Goal: Transaction & Acquisition: Purchase product/service

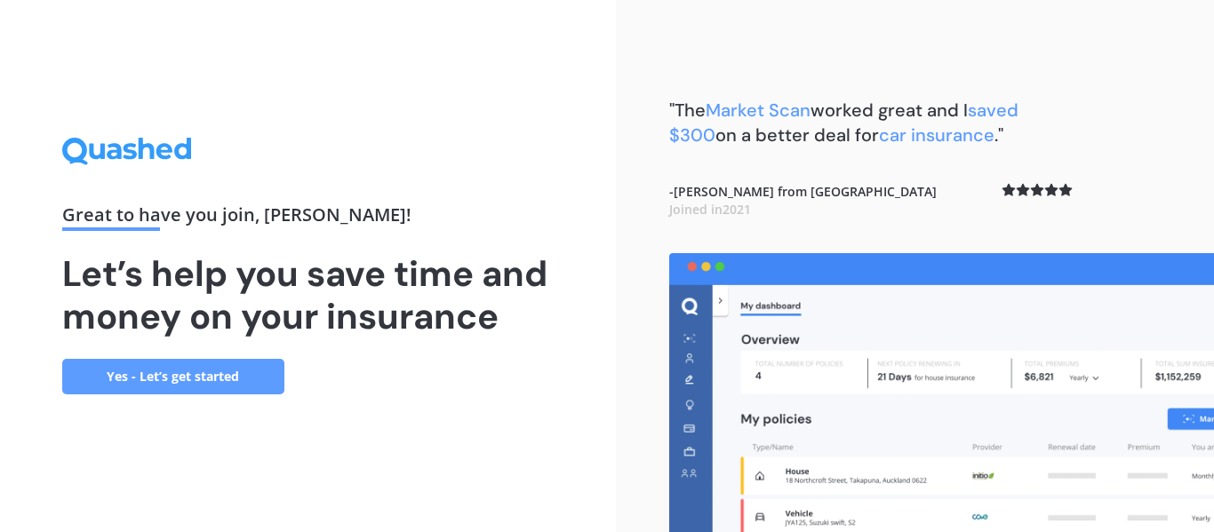
click at [269, 370] on link "Yes - Let’s get started" at bounding box center [173, 377] width 222 height 36
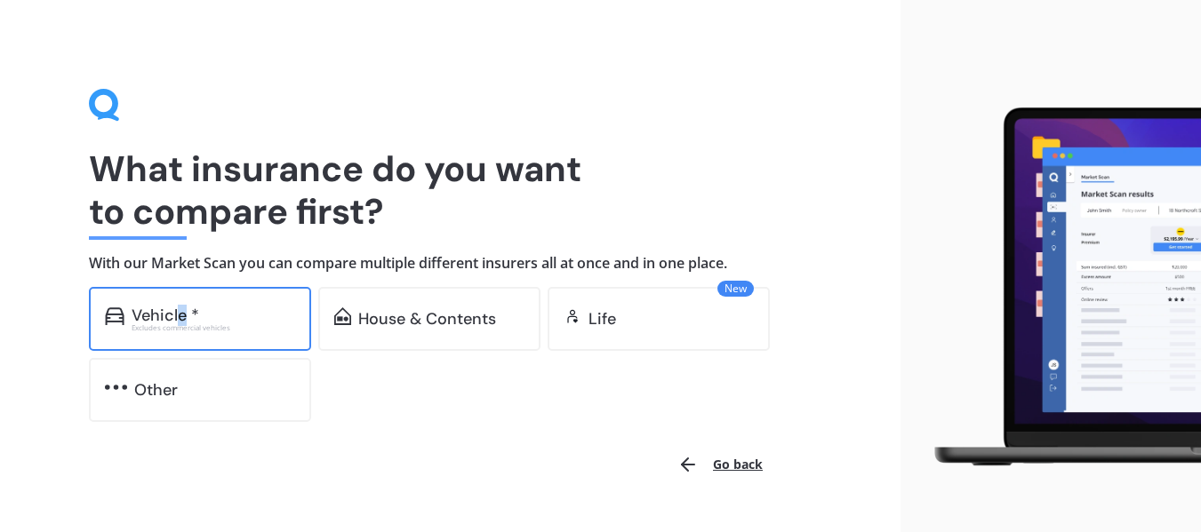
click at [180, 313] on div "Vehicle *" at bounding box center [166, 316] width 68 height 18
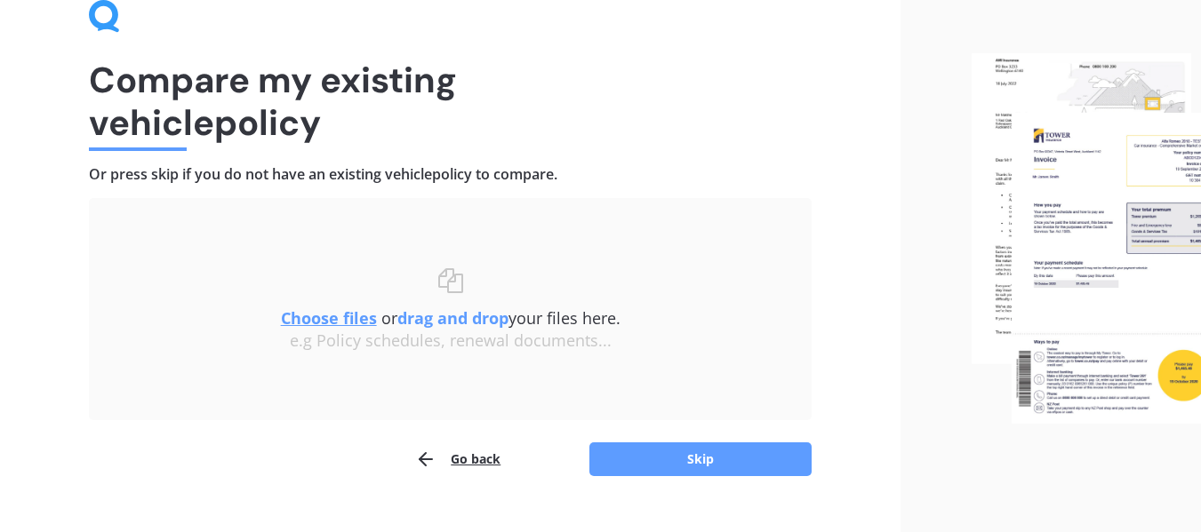
scroll to position [123, 0]
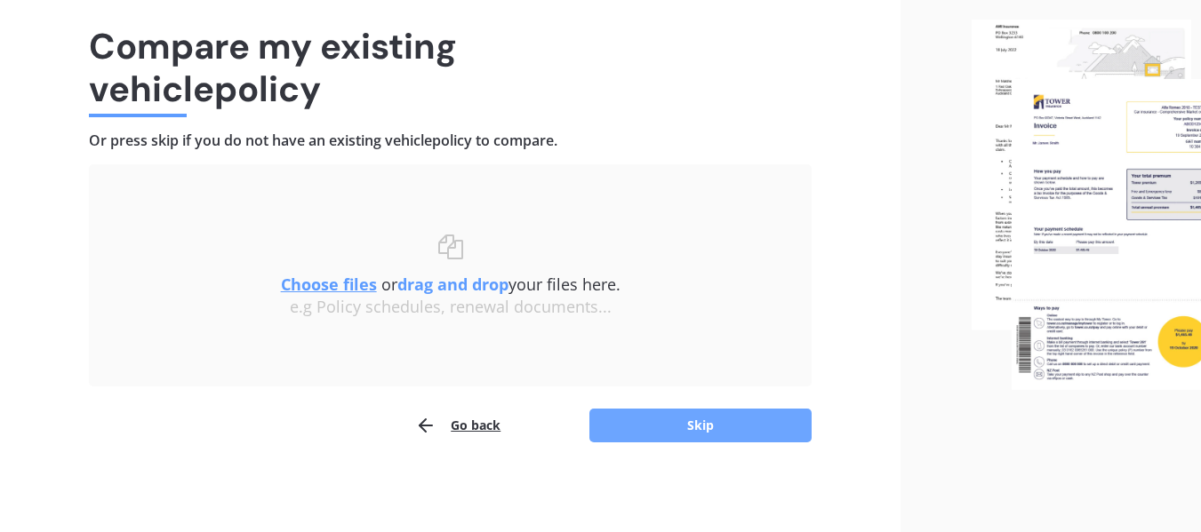
click at [643, 425] on button "Skip" at bounding box center [700, 426] width 222 height 34
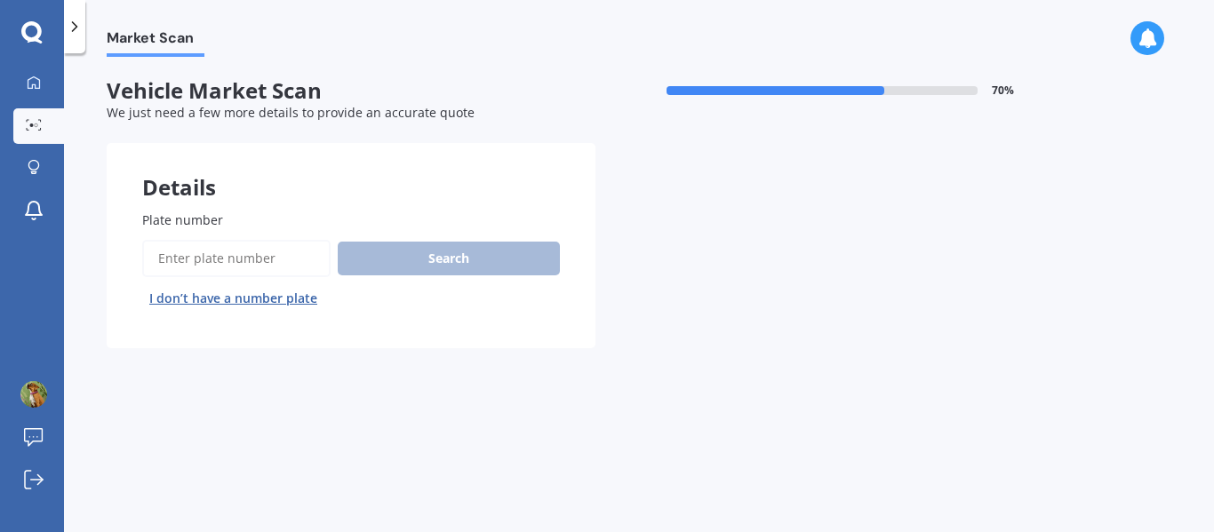
click at [266, 255] on input "Plate number" at bounding box center [236, 258] width 188 height 37
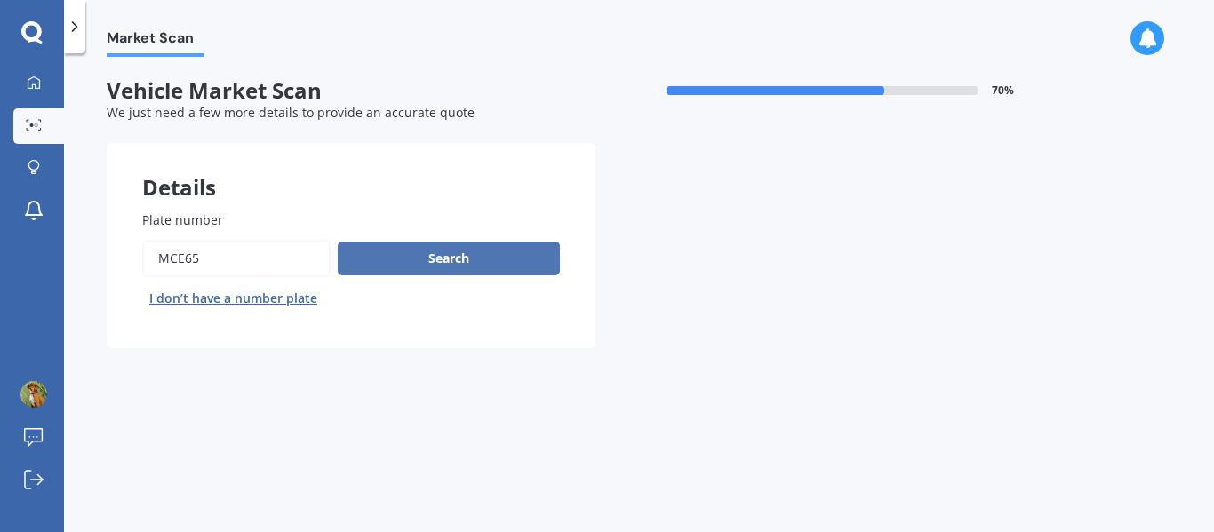
type input "MCE65"
click at [412, 259] on button "Search" at bounding box center [449, 259] width 222 height 34
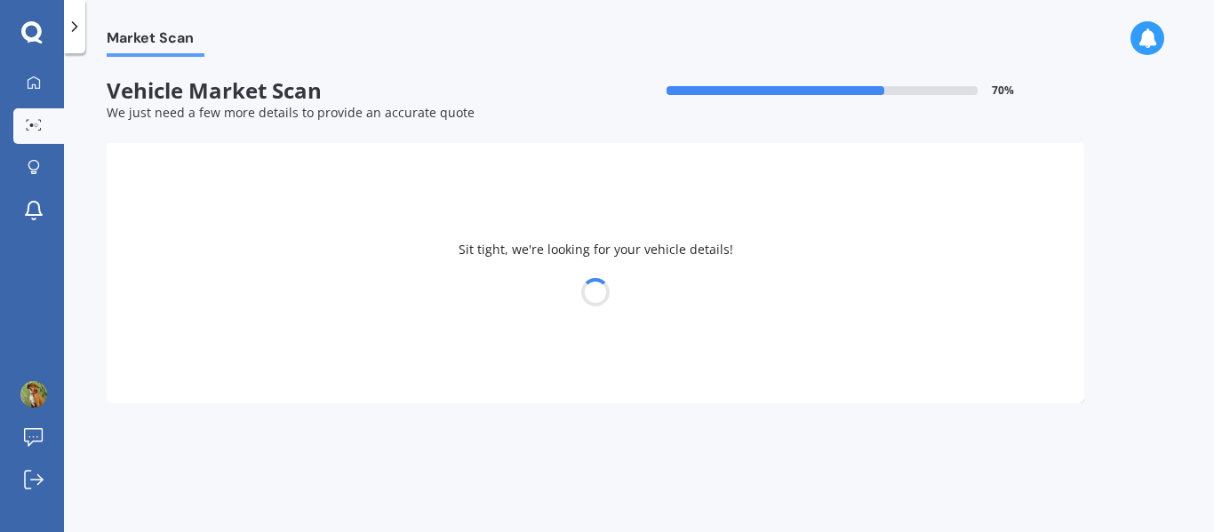
select select "NISSAN"
select select "NAVARA"
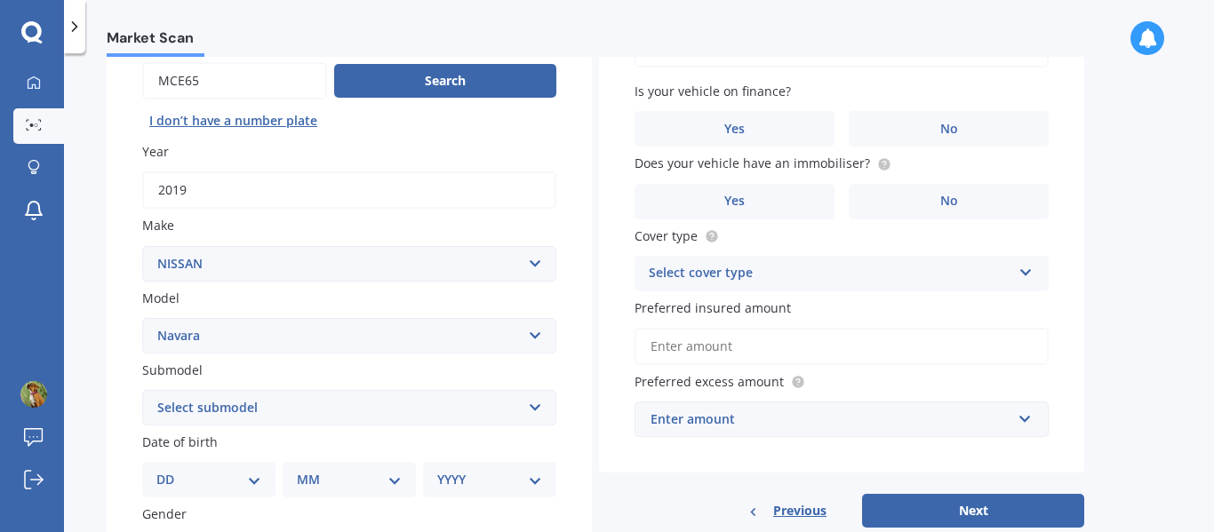
scroll to position [267, 0]
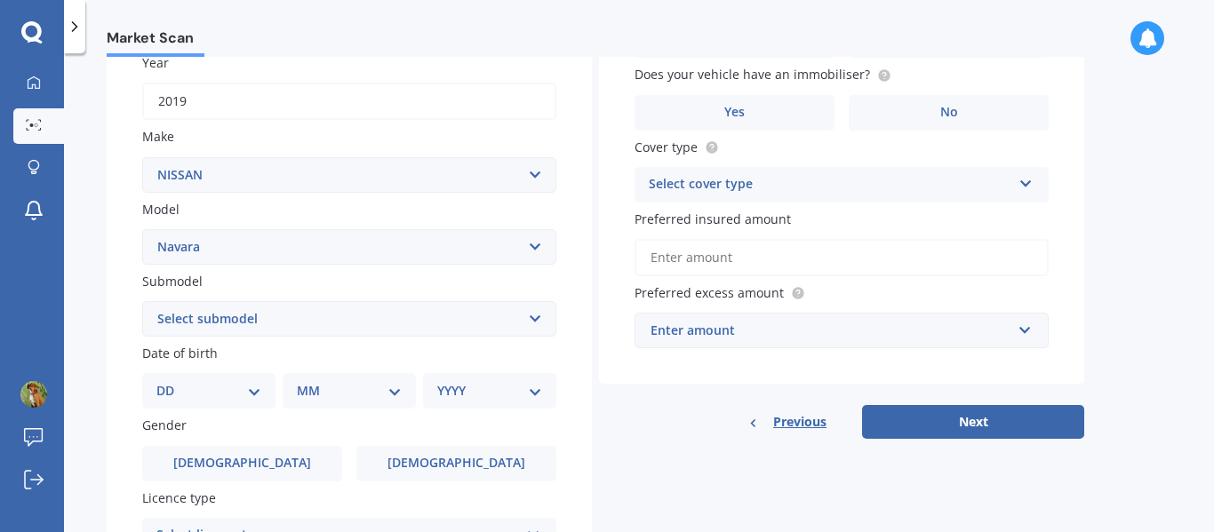
click at [199, 393] on select "DD 01 02 03 04 05 06 07 08 09 10 11 12 13 14 15 16 17 18 19 20 21 22 23 24 25 2…" at bounding box center [208, 391] width 105 height 20
select select "14"
click at [171, 381] on select "DD 01 02 03 04 05 06 07 08 09 10 11 12 13 14 15 16 17 18 19 20 21 22 23 24 25 2…" at bounding box center [208, 391] width 105 height 20
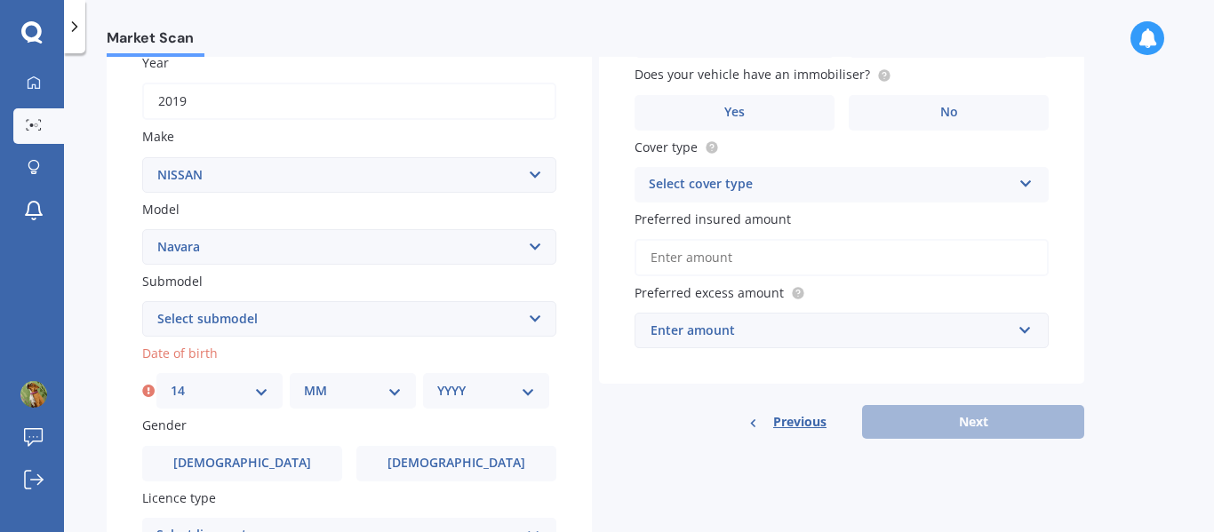
click at [356, 397] on select "MM 01 02 03 04 05 06 07 08 09 10 11 12" at bounding box center [353, 391] width 98 height 20
select select "06"
click at [304, 381] on select "MM 01 02 03 04 05 06 07 08 09 10 11 12" at bounding box center [353, 391] width 98 height 20
click at [461, 391] on select "YYYY 2025 2024 2023 2022 2021 2020 2019 2018 2017 2016 2015 2014 2013 2012 2011…" at bounding box center [486, 391] width 98 height 20
select select "1964"
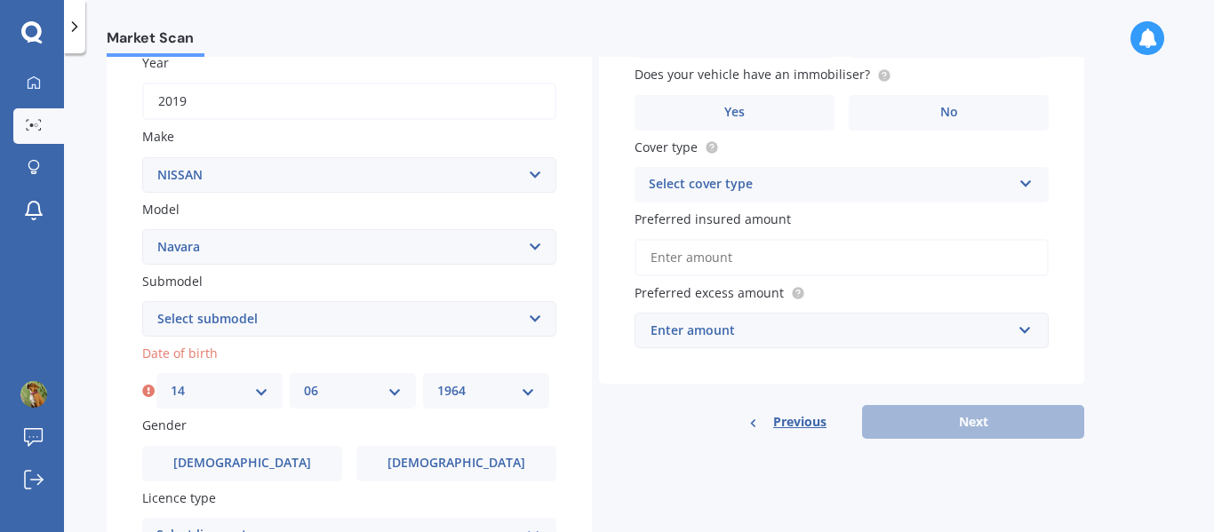
click at [437, 381] on select "YYYY 2025 2024 2023 2022 2021 2020 2019 2018 2017 2016 2015 2014 2013 2012 2011…" at bounding box center [486, 391] width 98 height 20
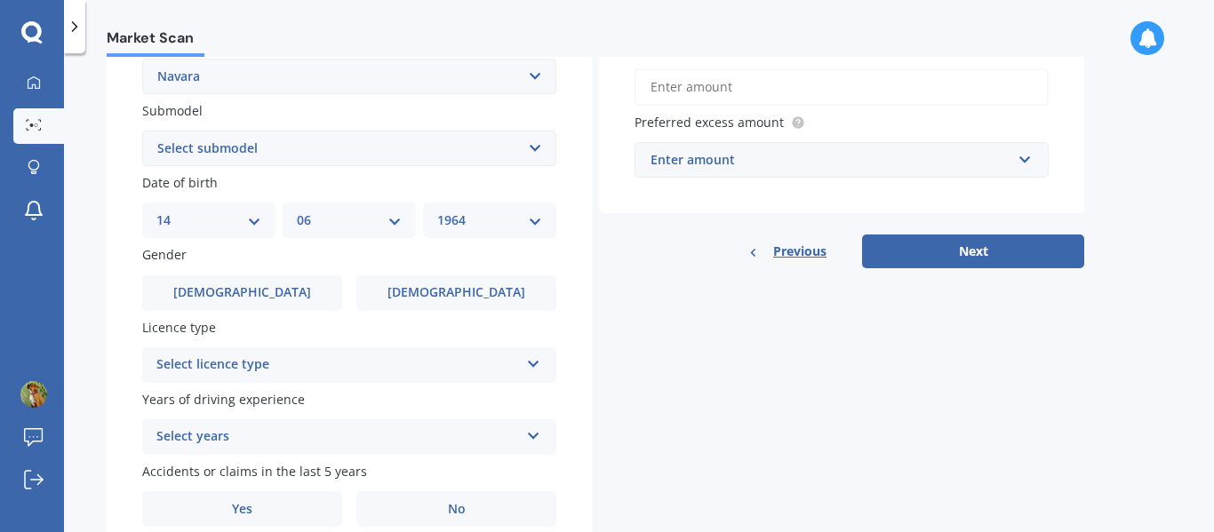
scroll to position [444, 0]
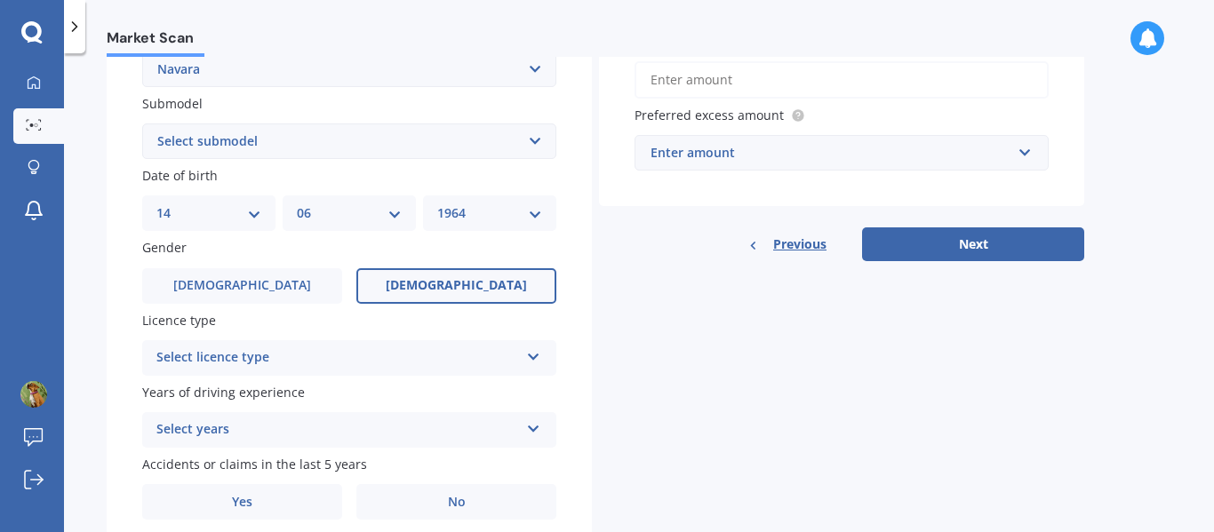
click at [478, 283] on span "[DEMOGRAPHIC_DATA]" at bounding box center [456, 285] width 141 height 15
click at [0, 0] on input "[DEMOGRAPHIC_DATA]" at bounding box center [0, 0] width 0 height 0
click at [532, 355] on icon at bounding box center [533, 353] width 15 height 12
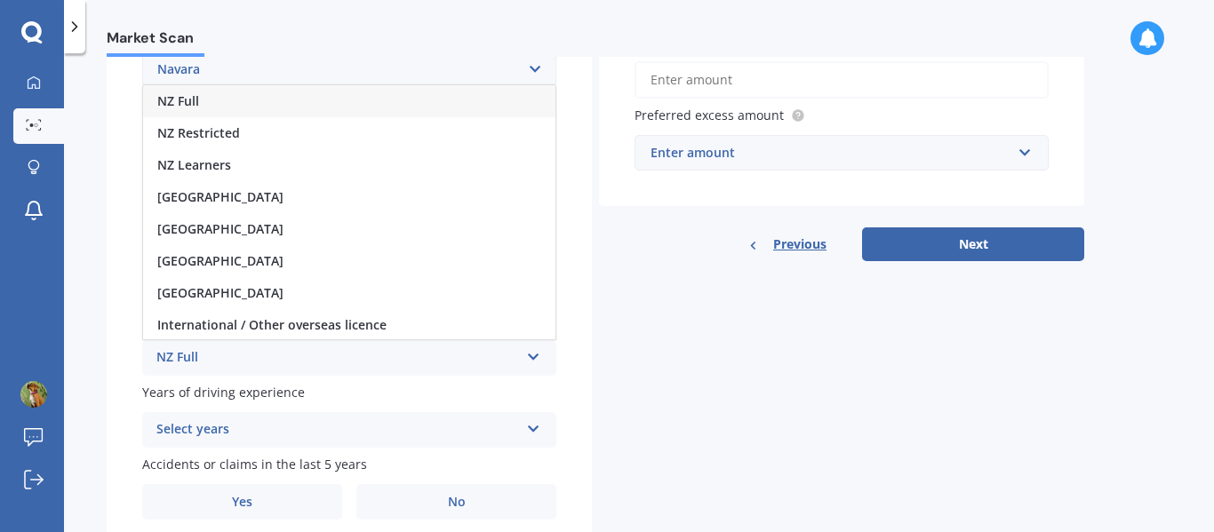
click at [189, 100] on span "NZ Full" at bounding box center [178, 100] width 42 height 17
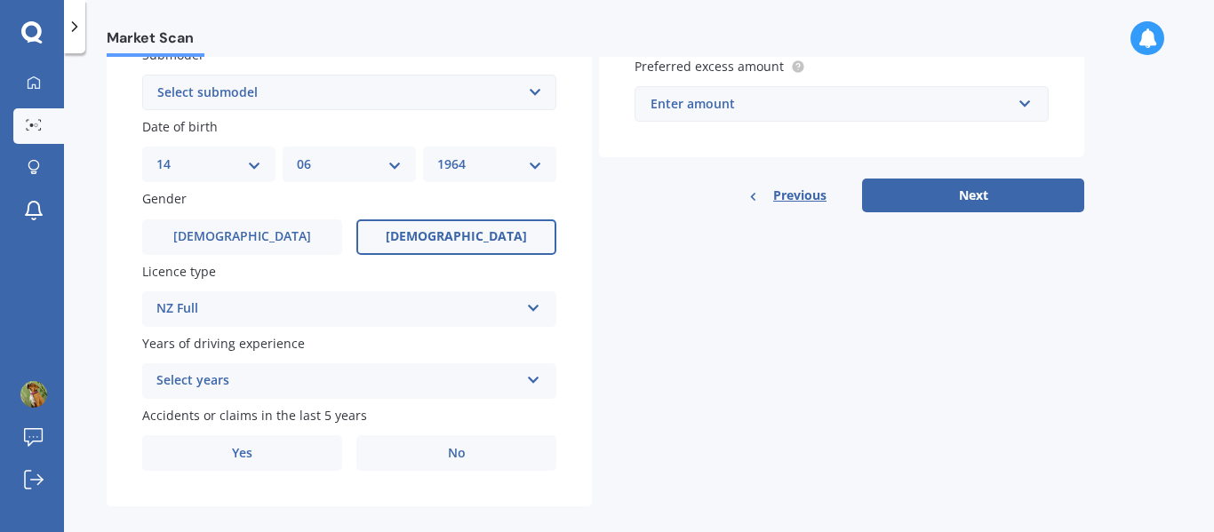
scroll to position [514, 0]
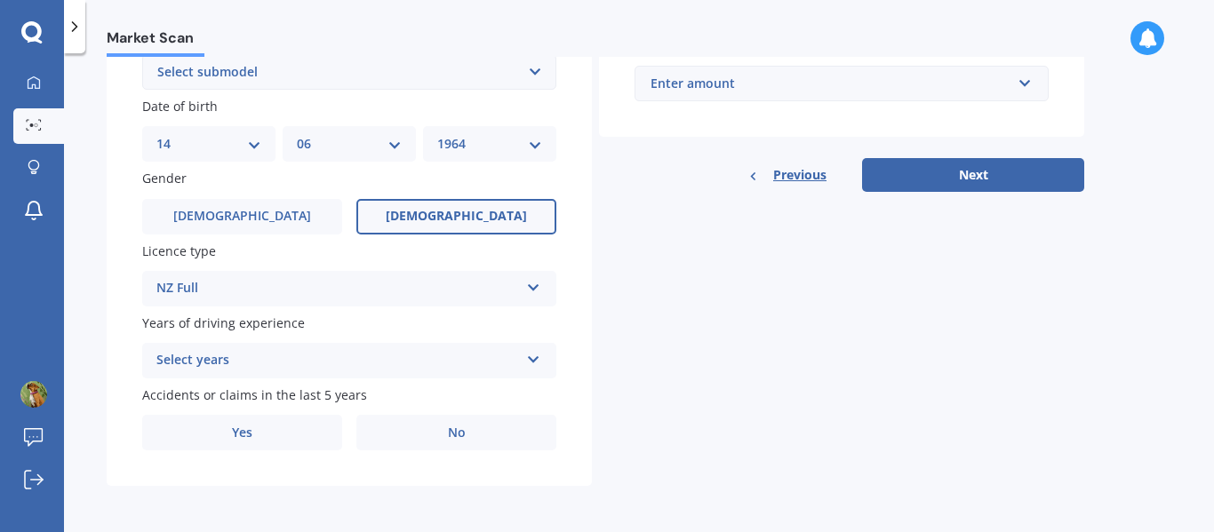
click at [529, 287] on icon at bounding box center [533, 284] width 15 height 12
click at [534, 353] on icon at bounding box center [533, 356] width 15 height 12
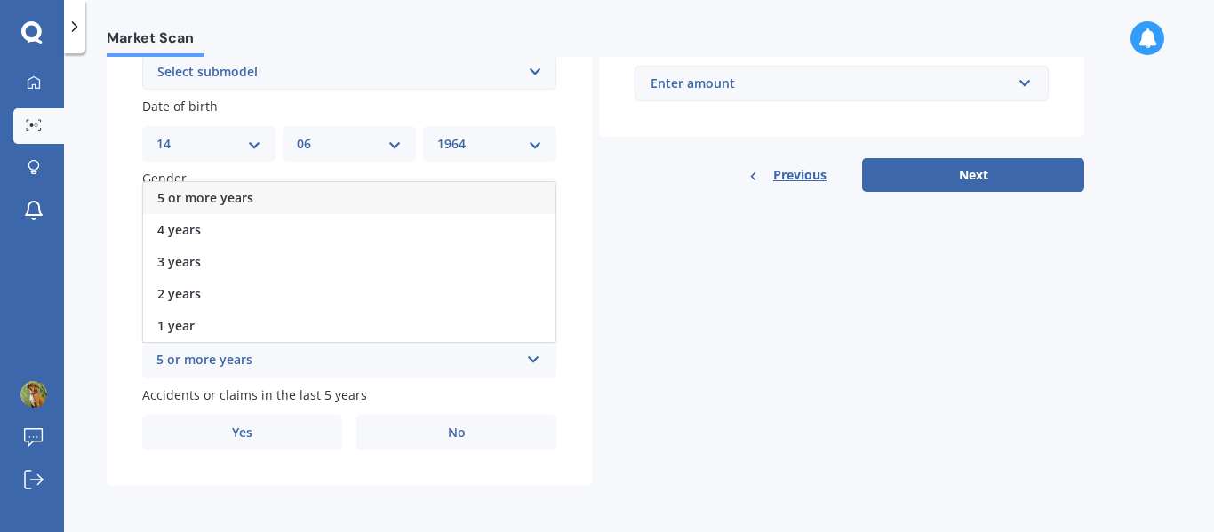
click at [233, 355] on div "5 or more years" at bounding box center [337, 360] width 363 height 21
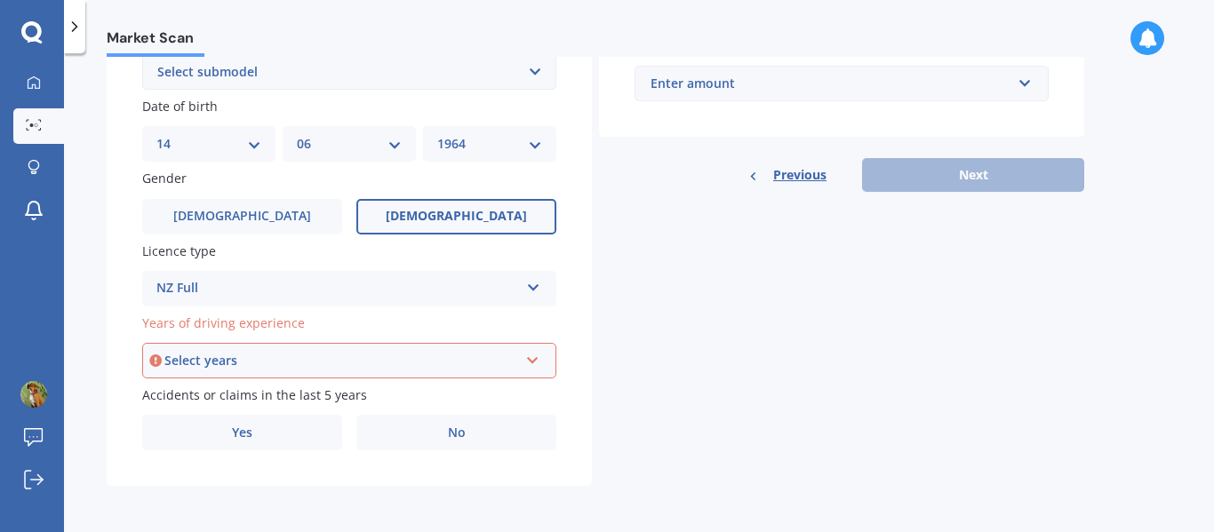
click at [537, 355] on icon at bounding box center [532, 357] width 15 height 12
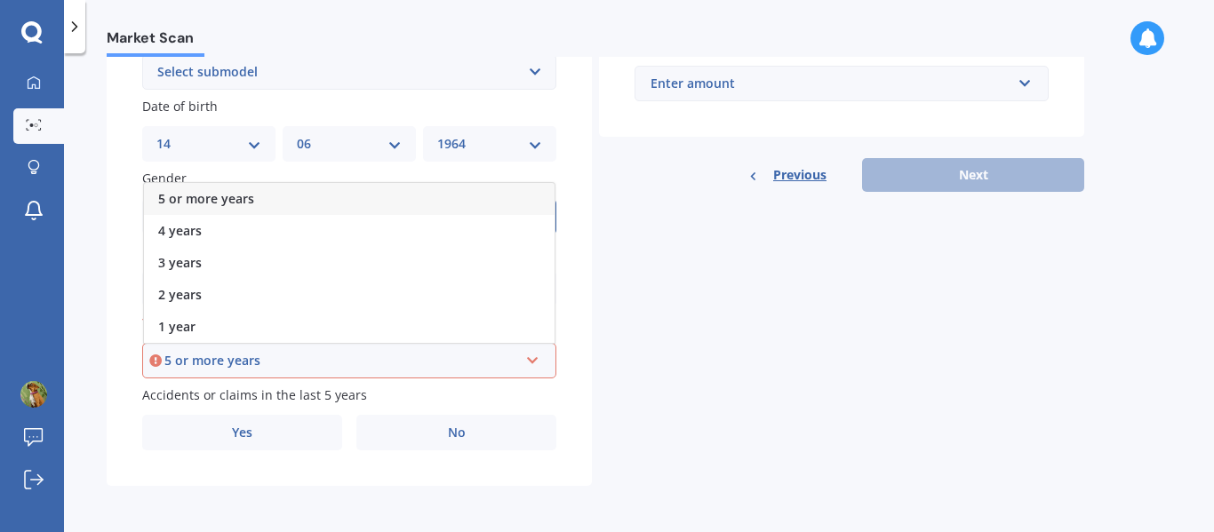
click at [204, 196] on span "5 or more years" at bounding box center [206, 198] width 96 height 17
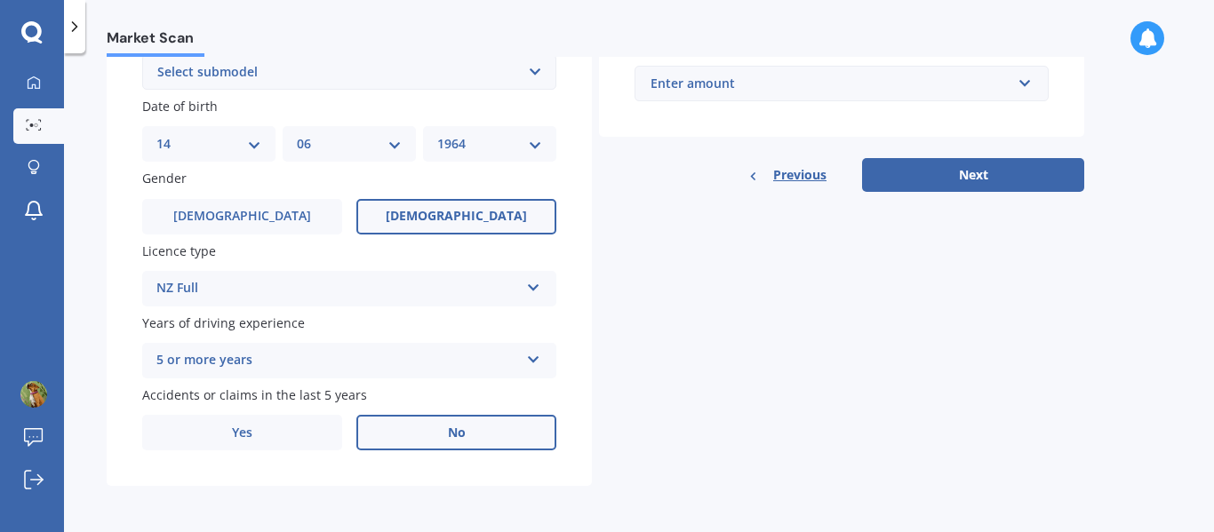
click at [451, 433] on span "No" at bounding box center [457, 433] width 18 height 15
click at [0, 0] on input "No" at bounding box center [0, 0] width 0 height 0
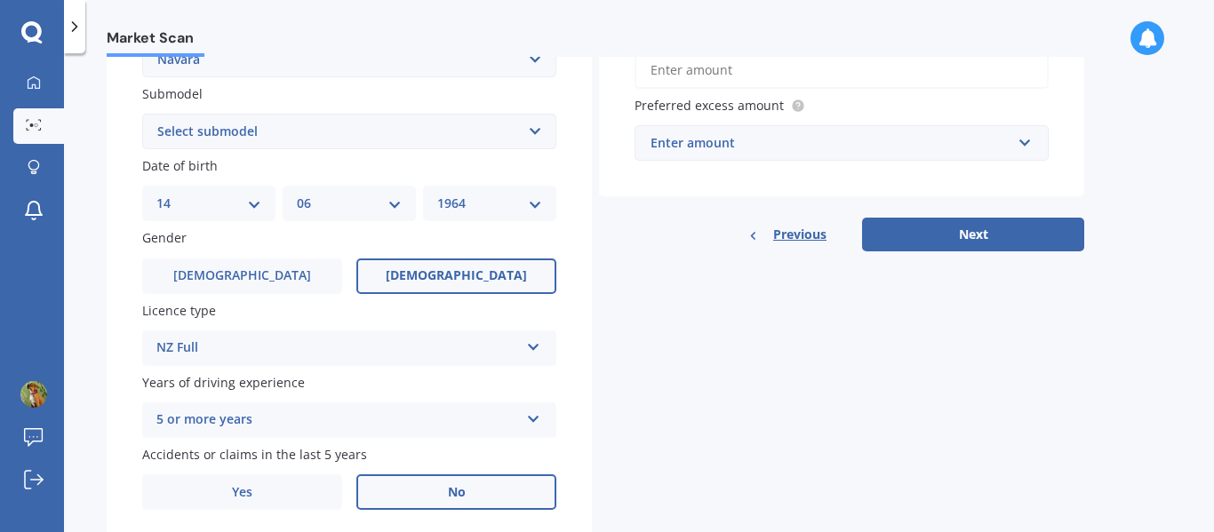
scroll to position [425, 0]
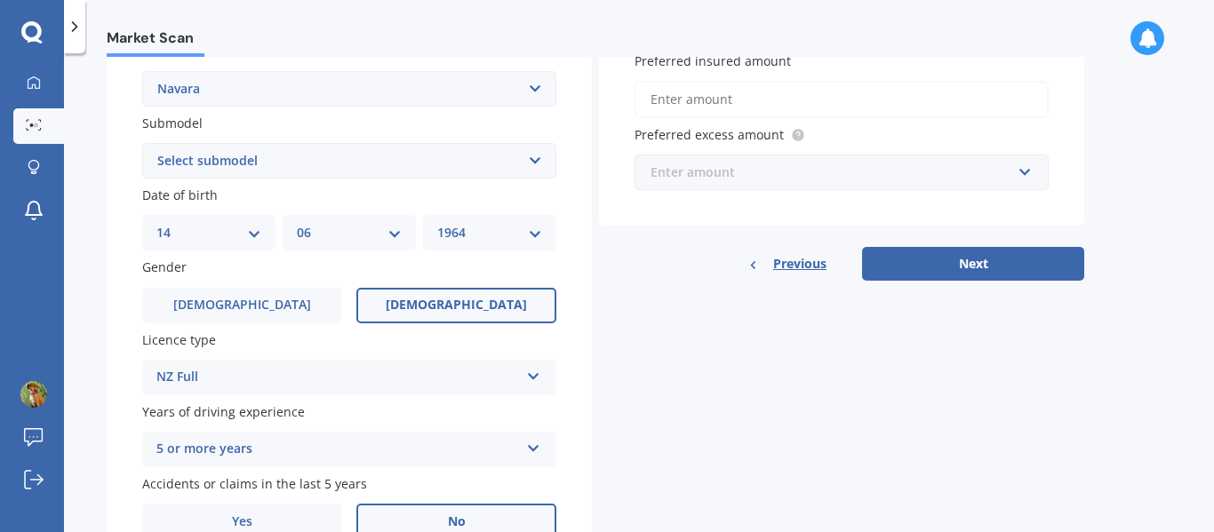
click at [1026, 172] on input "text" at bounding box center [835, 173] width 398 height 34
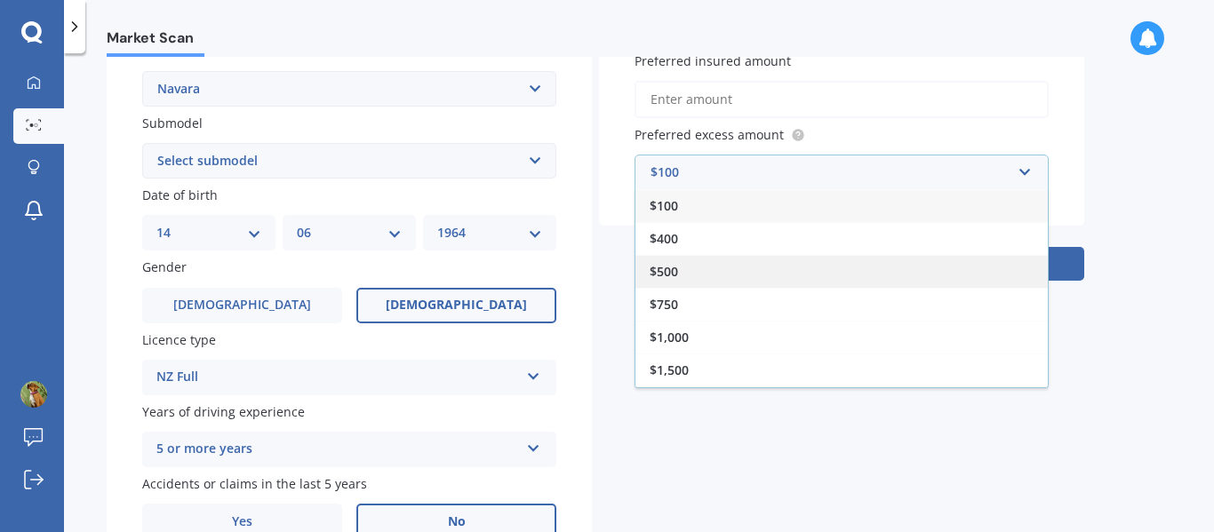
click at [673, 274] on span "$500" at bounding box center [664, 271] width 28 height 17
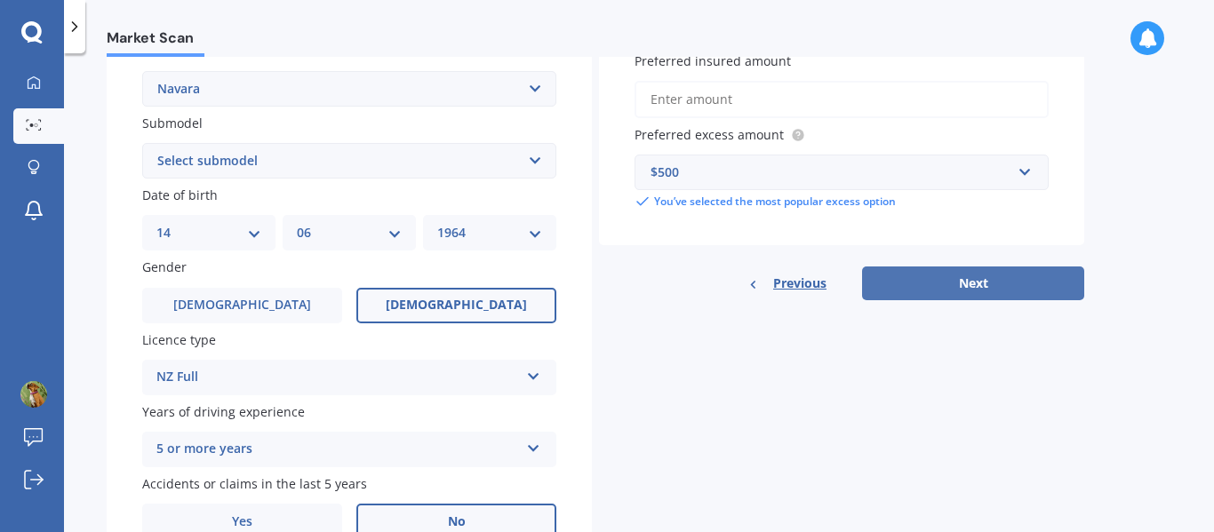
click at [977, 284] on button "Next" at bounding box center [973, 284] width 222 height 34
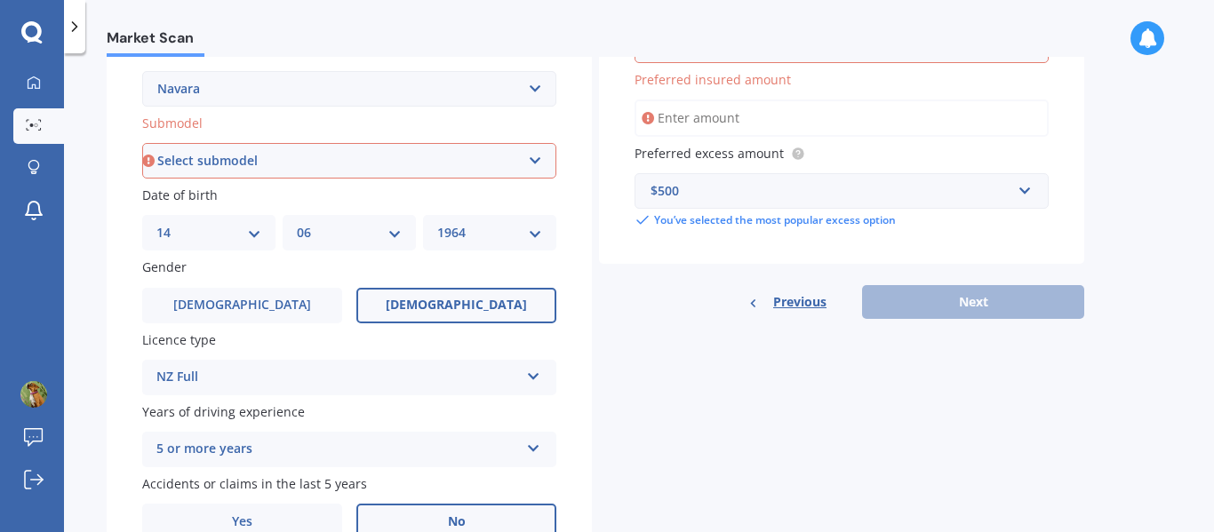
click at [786, 121] on input "Preferred insured amount" at bounding box center [842, 118] width 414 height 37
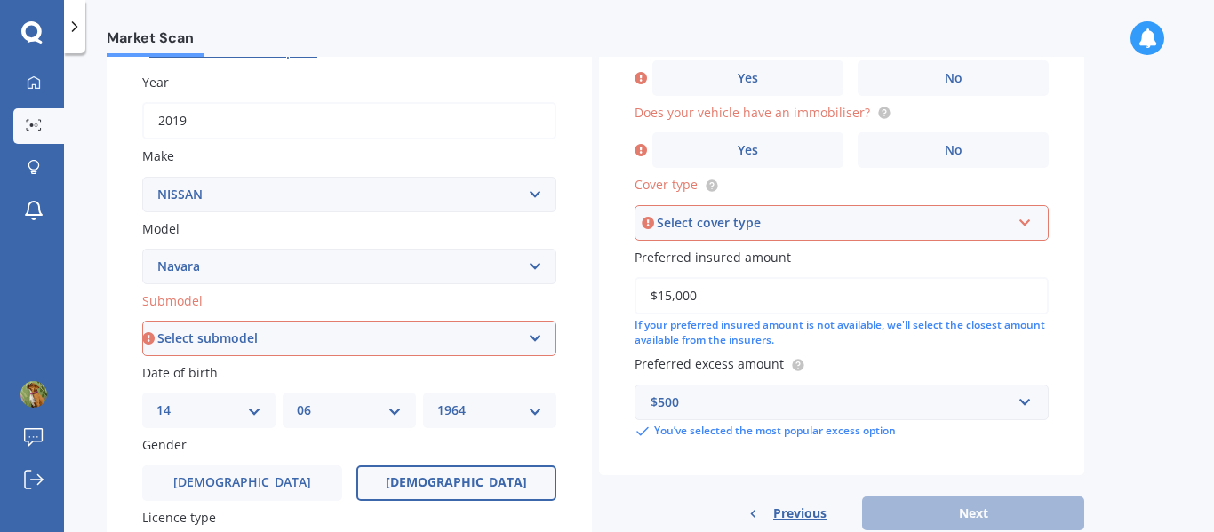
scroll to position [0, 0]
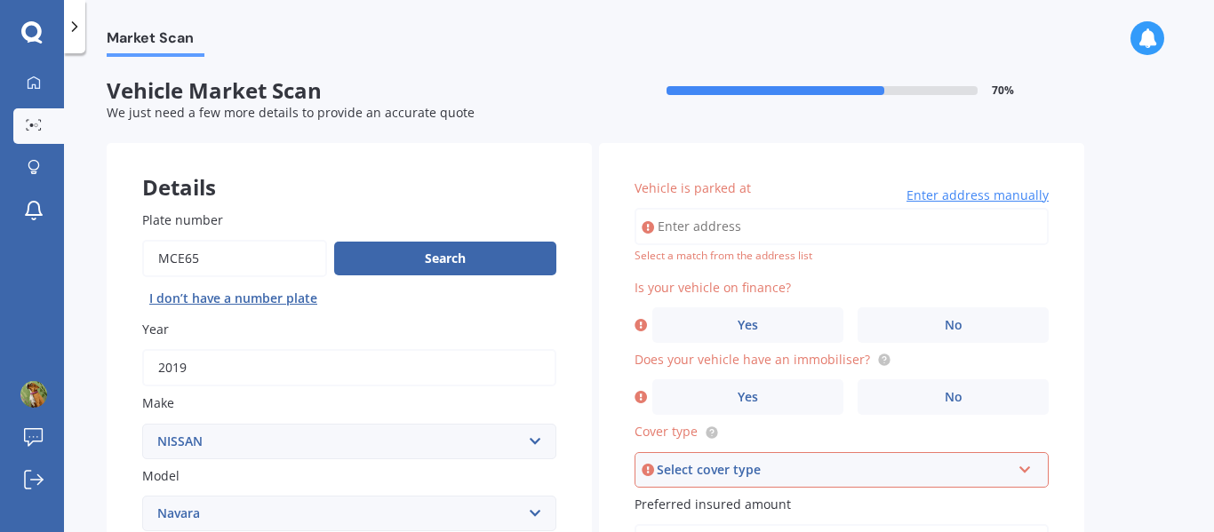
type input "$15,000"
click at [980, 190] on span "Enter address manually" at bounding box center [977, 196] width 142 height 18
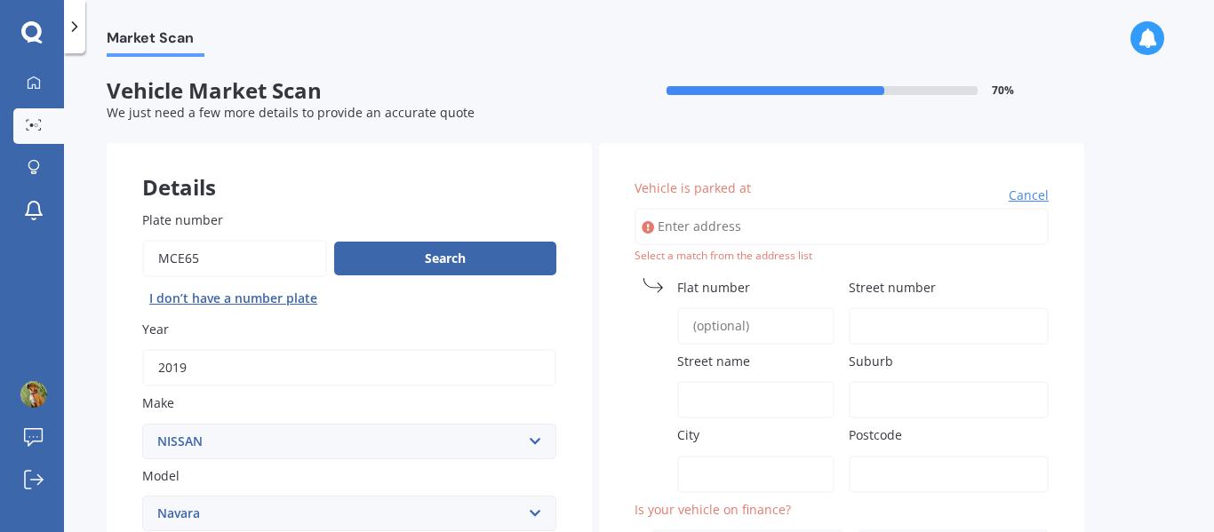
click at [889, 309] on input "Street number" at bounding box center [949, 325] width 200 height 37
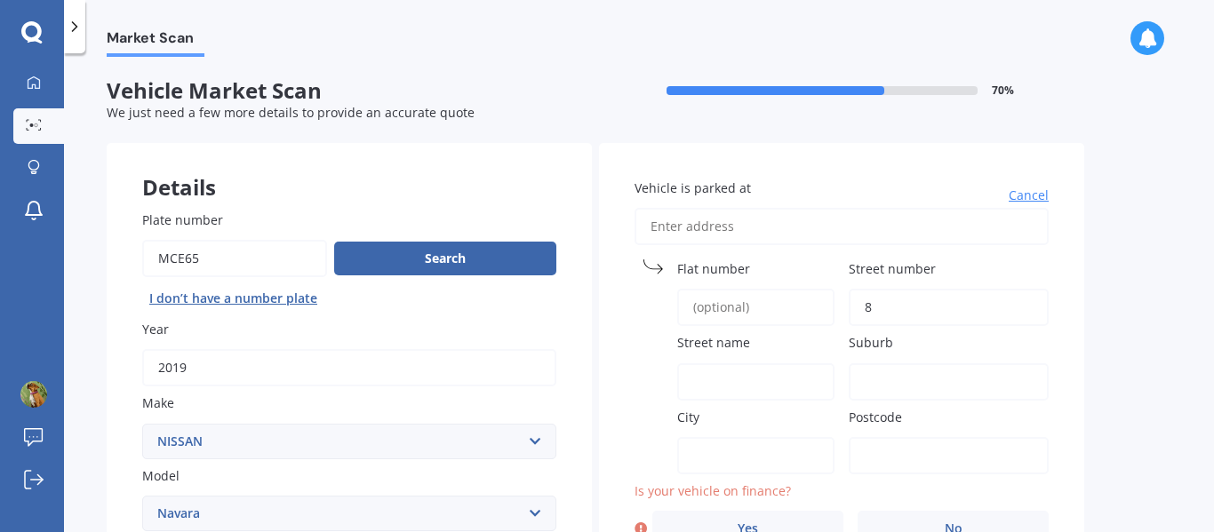
type input "8"
click at [746, 359] on div "Street name" at bounding box center [735, 366] width 200 height 67
click at [747, 376] on input "Street name" at bounding box center [755, 381] width 157 height 37
type input "[GEOGRAPHIC_DATA]"
click at [875, 378] on input "Suburb" at bounding box center [949, 381] width 200 height 37
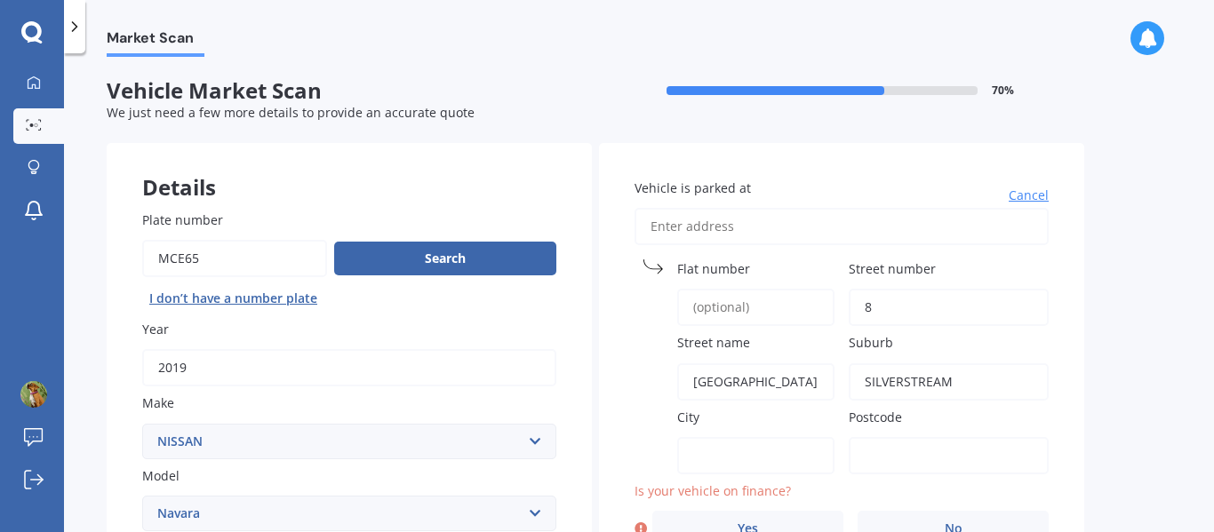
type input "SILVERSTREAM"
click at [768, 420] on label "City" at bounding box center [752, 417] width 150 height 19
click at [768, 437] on input "City" at bounding box center [755, 455] width 157 height 37
type input "UPPER HUTT"
click at [877, 456] on input "Postcode" at bounding box center [949, 455] width 200 height 37
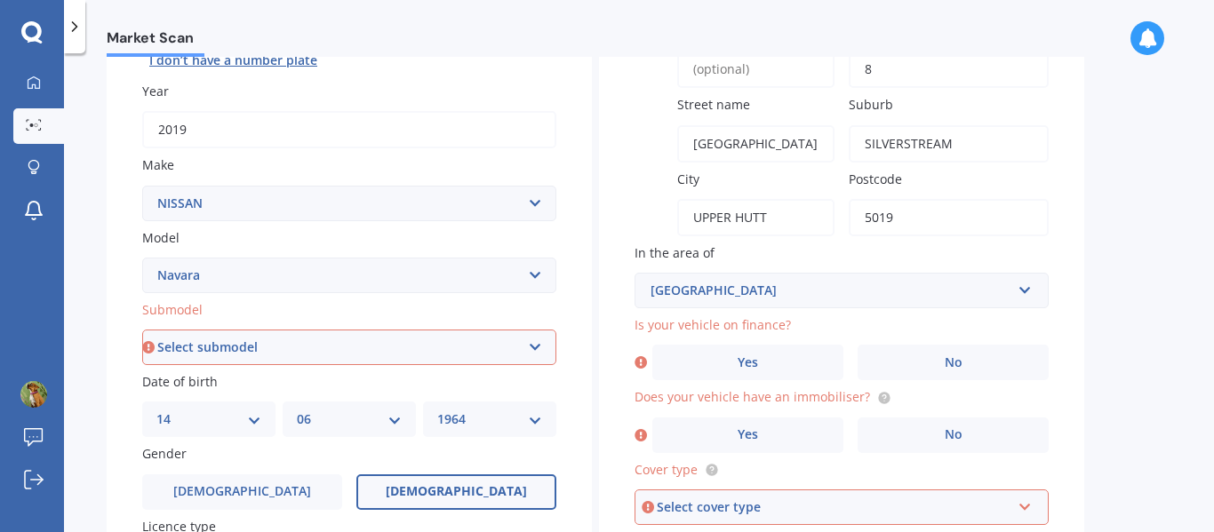
scroll to position [267, 0]
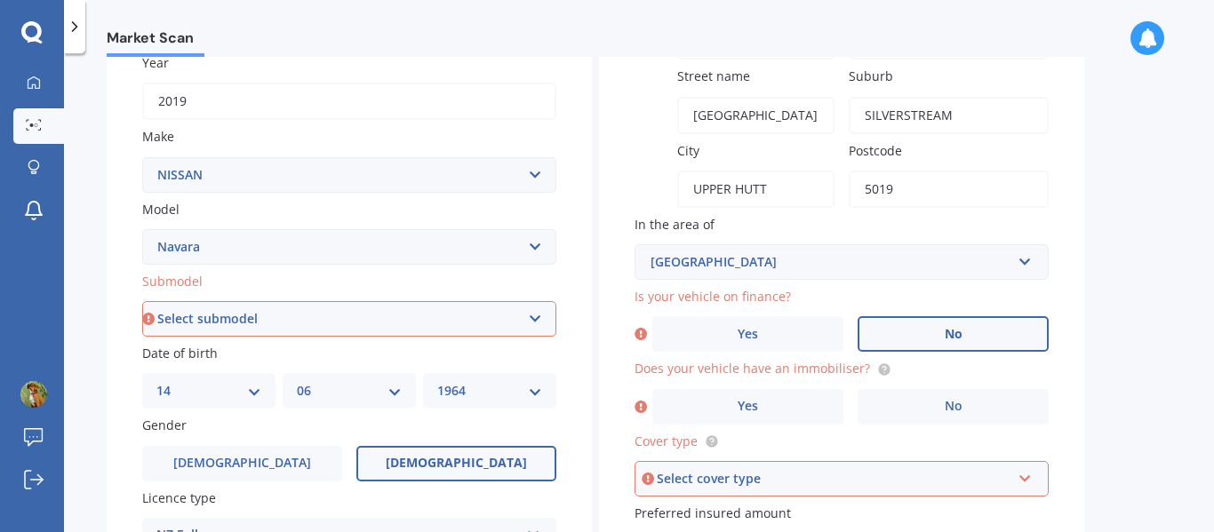
type input "5019"
click at [956, 338] on span "No" at bounding box center [954, 334] width 18 height 15
click at [0, 0] on input "No" at bounding box center [0, 0] width 0 height 0
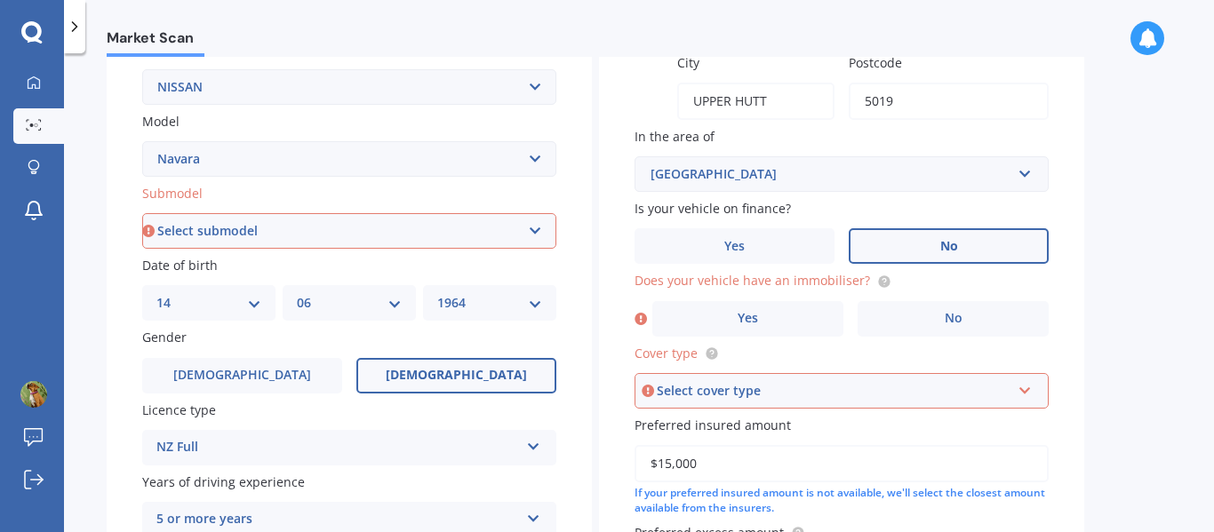
scroll to position [355, 0]
click at [757, 318] on span "Yes" at bounding box center [748, 317] width 21 height 15
click at [0, 0] on input "Yes" at bounding box center [0, 0] width 0 height 0
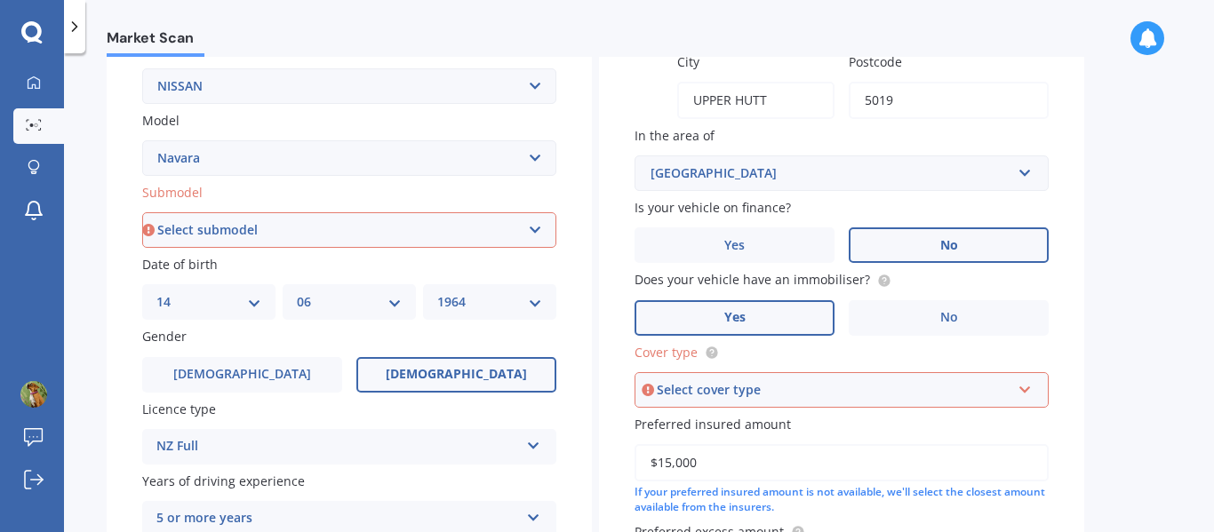
click at [1026, 387] on icon at bounding box center [1025, 386] width 15 height 12
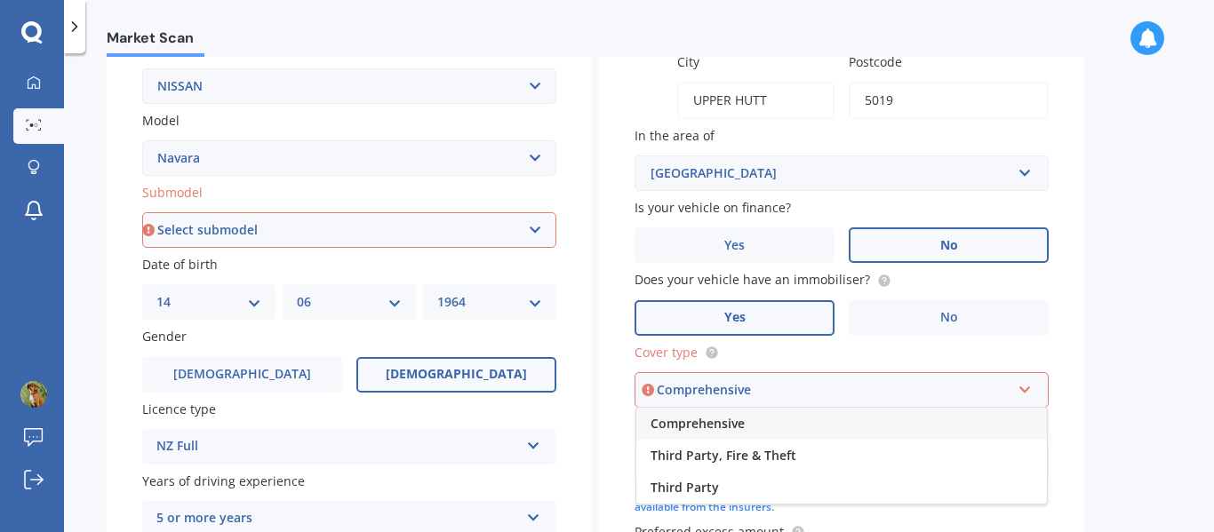
click at [735, 424] on span "Comprehensive" at bounding box center [698, 423] width 94 height 17
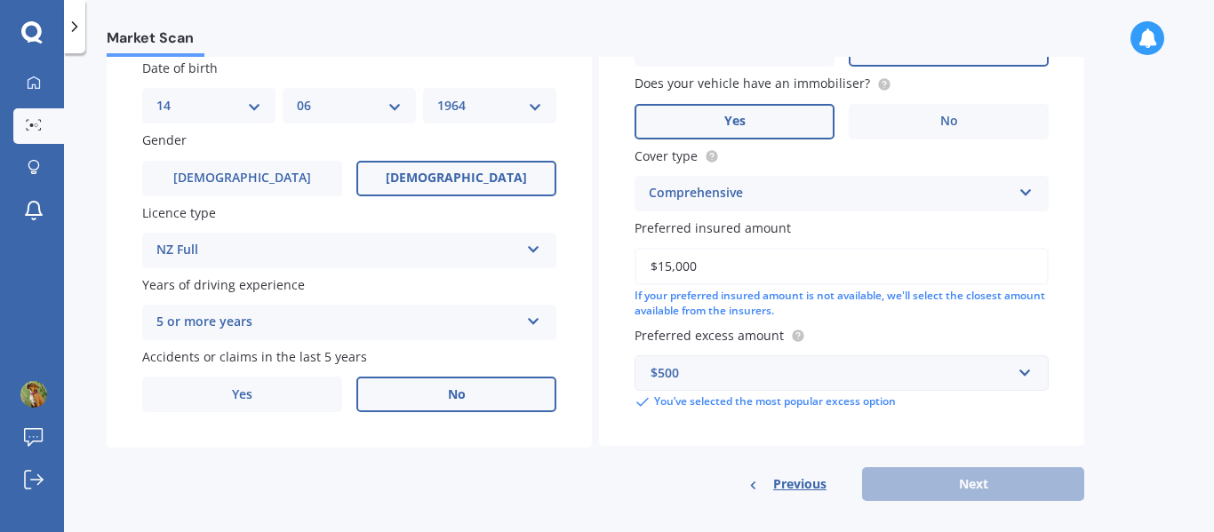
scroll to position [567, 0]
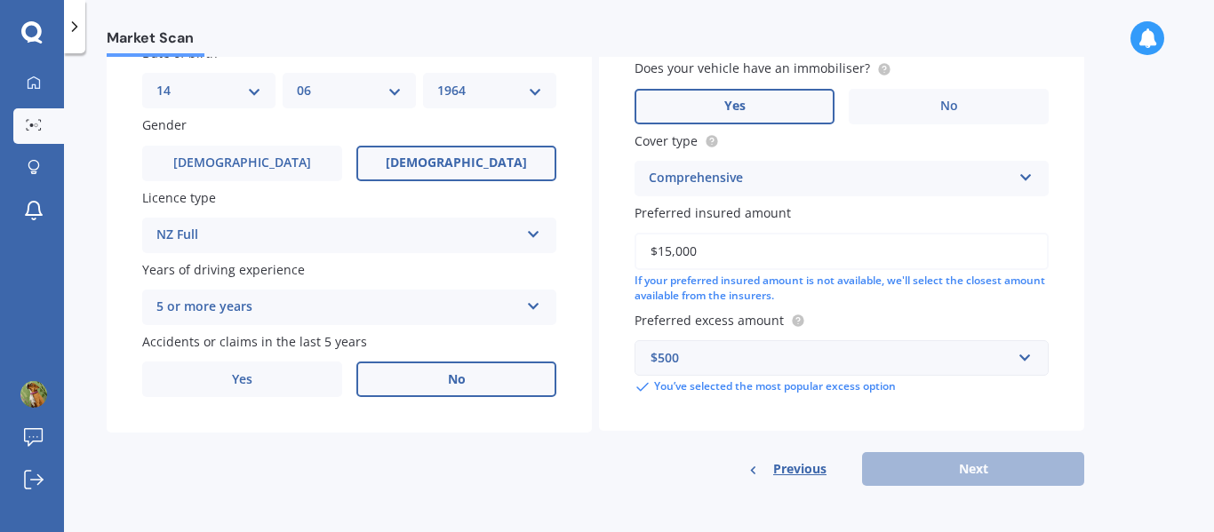
click at [939, 463] on div "Previous Next" at bounding box center [841, 469] width 485 height 34
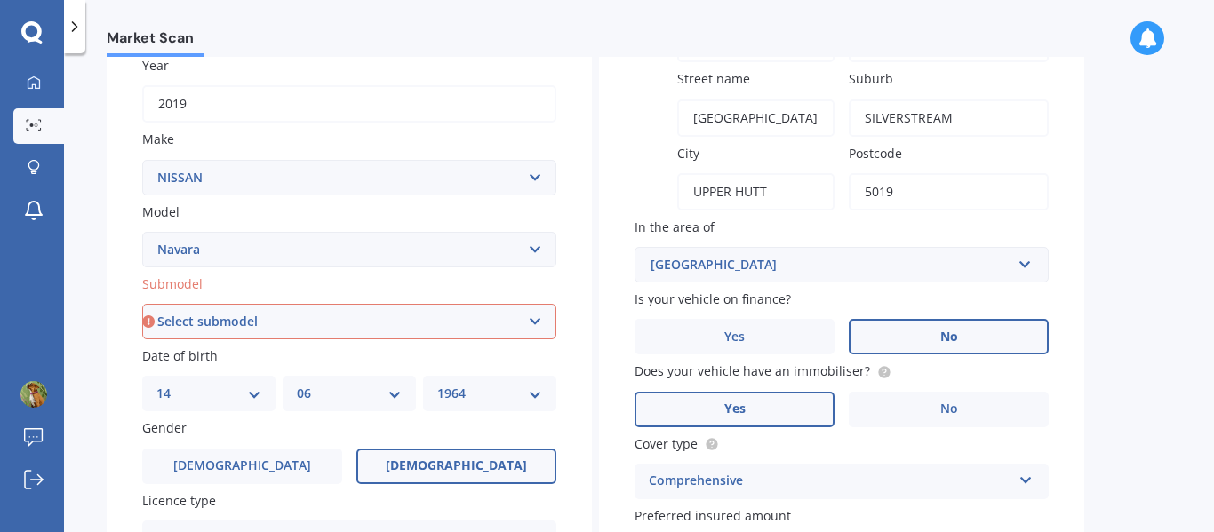
scroll to position [355, 0]
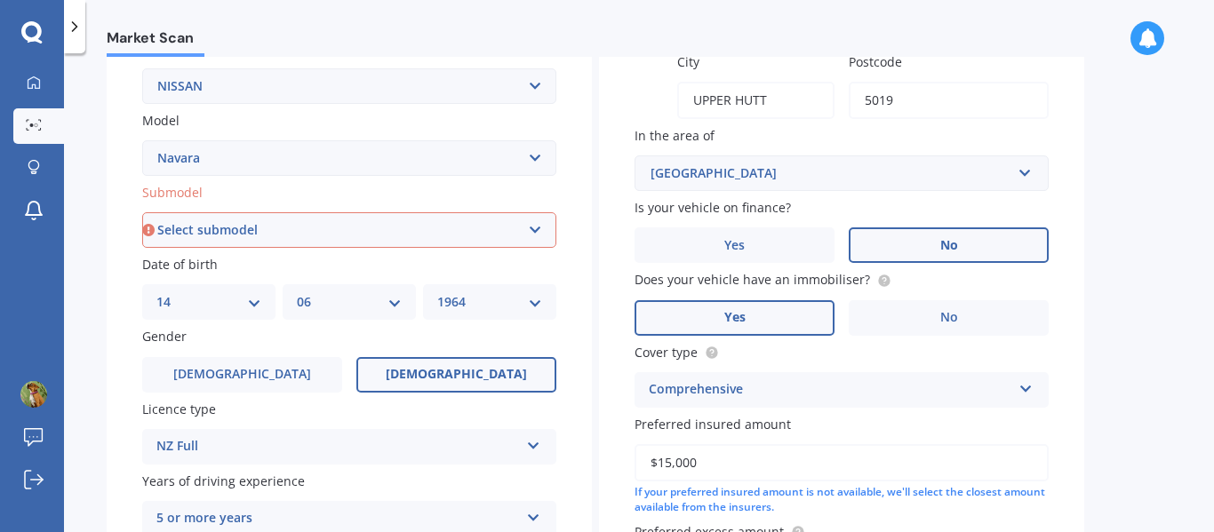
click at [534, 233] on select "Select submodel (All other models) 2.5 4WD Diesel Turbo 2.5 4WD MT Diesel Turbo…" at bounding box center [349, 230] width 414 height 36
select select "RX DIESEL TURBO"
click at [142, 212] on select "Select submodel (All other models) 2.5 4WD Diesel Turbo 2.5 4WD MT Diesel Turbo…" at bounding box center [349, 230] width 414 height 36
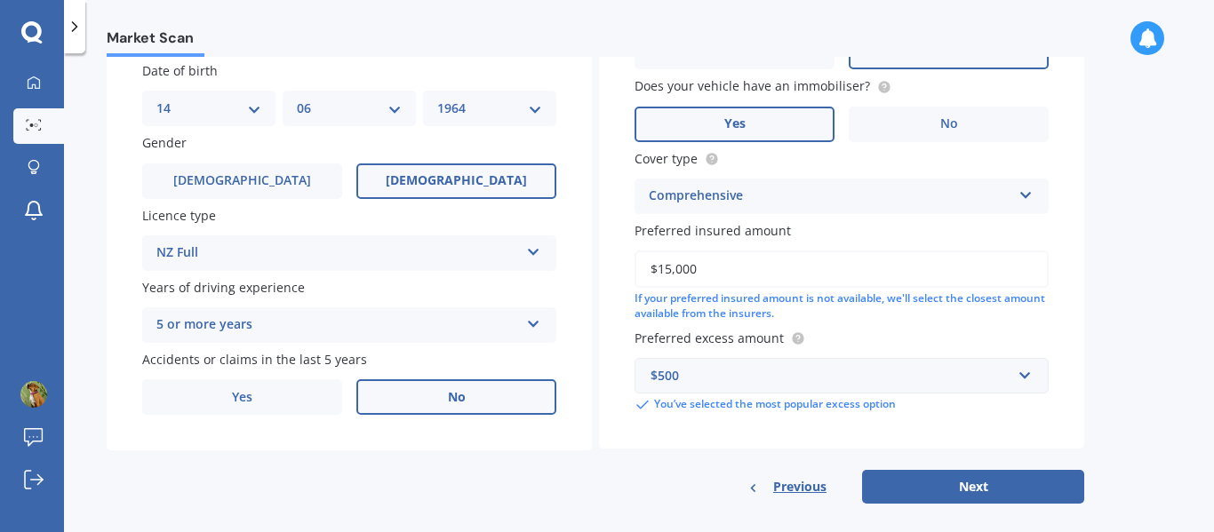
scroll to position [567, 0]
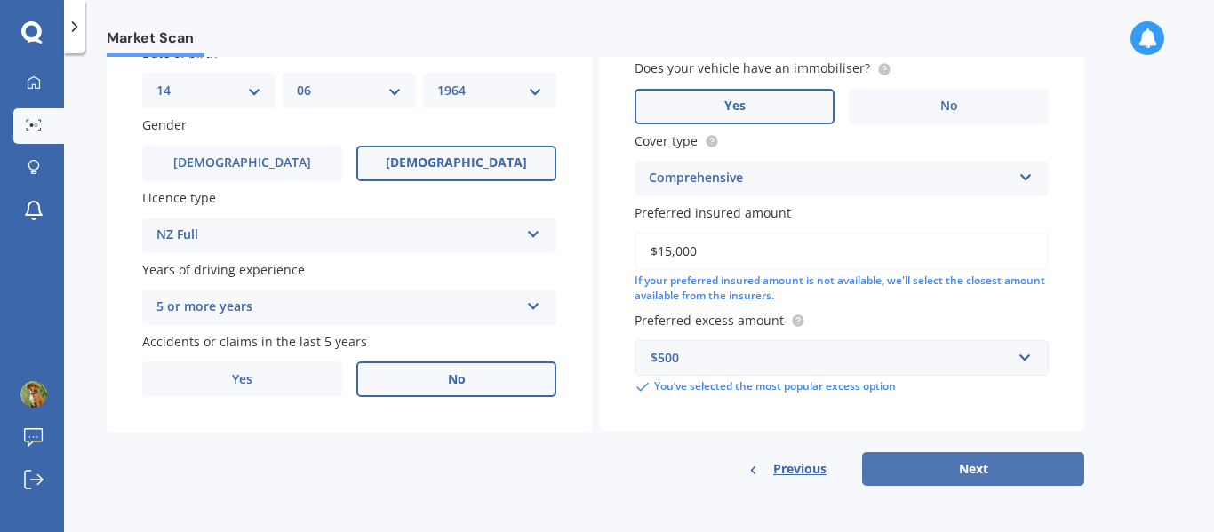
click at [940, 469] on button "Next" at bounding box center [973, 469] width 222 height 34
select select "14"
select select "06"
select select "1964"
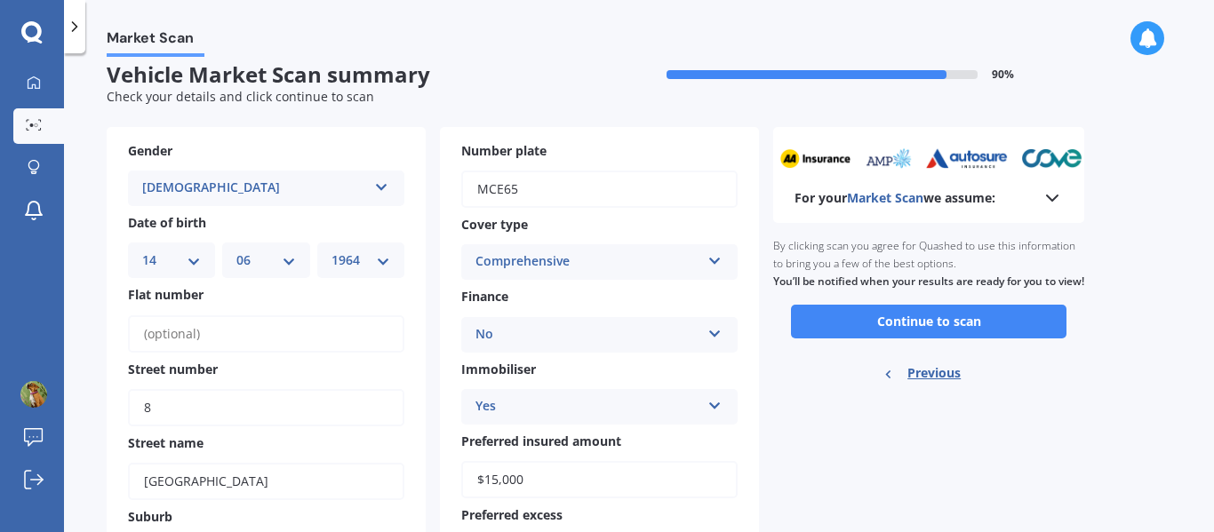
scroll to position [0, 0]
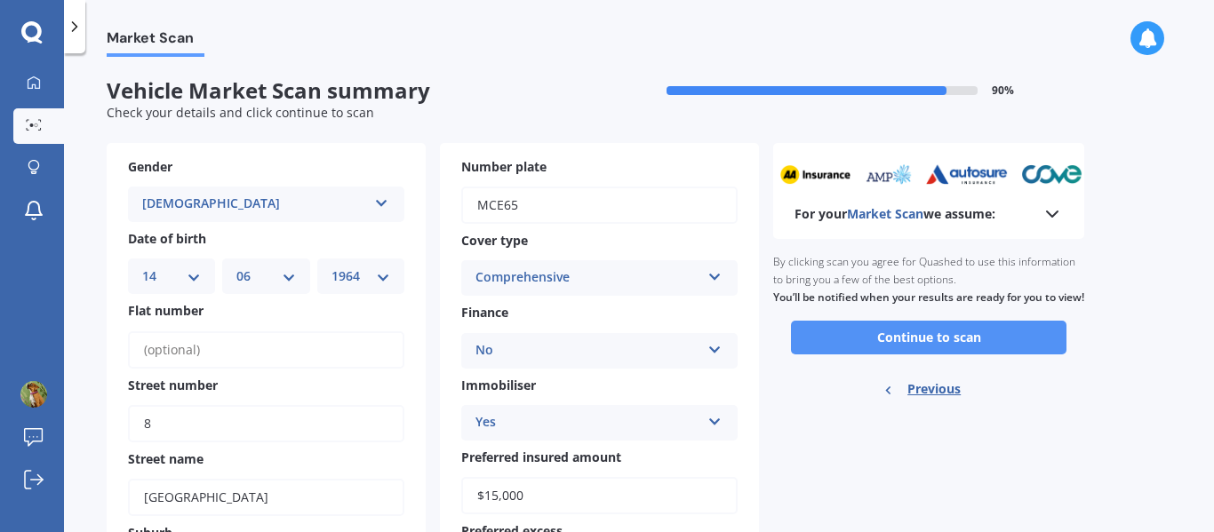
click at [945, 355] on button "Continue to scan" at bounding box center [928, 338] width 275 height 34
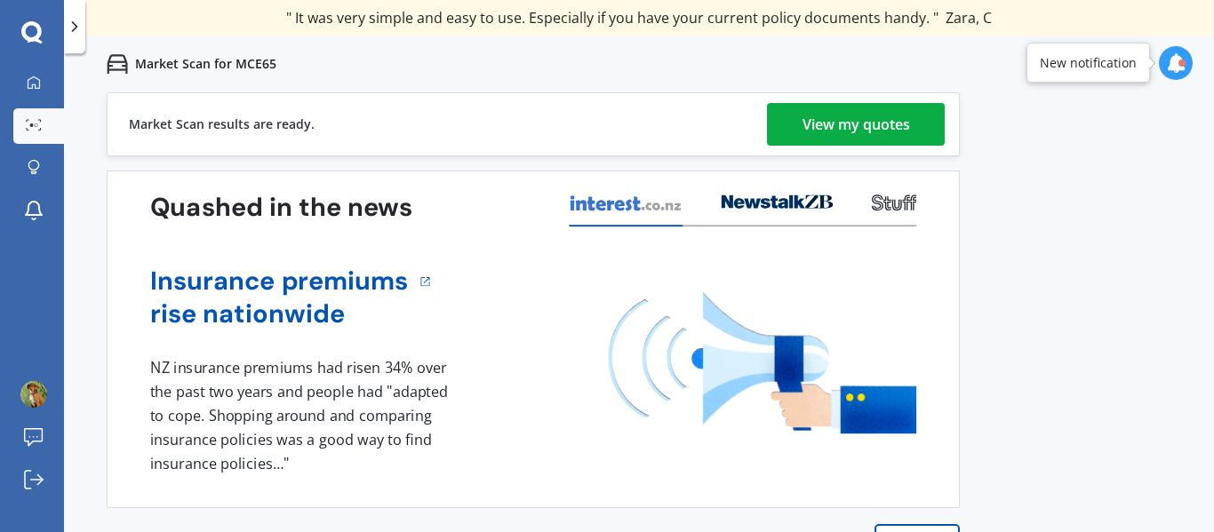
click at [862, 127] on div "View my quotes" at bounding box center [856, 124] width 108 height 43
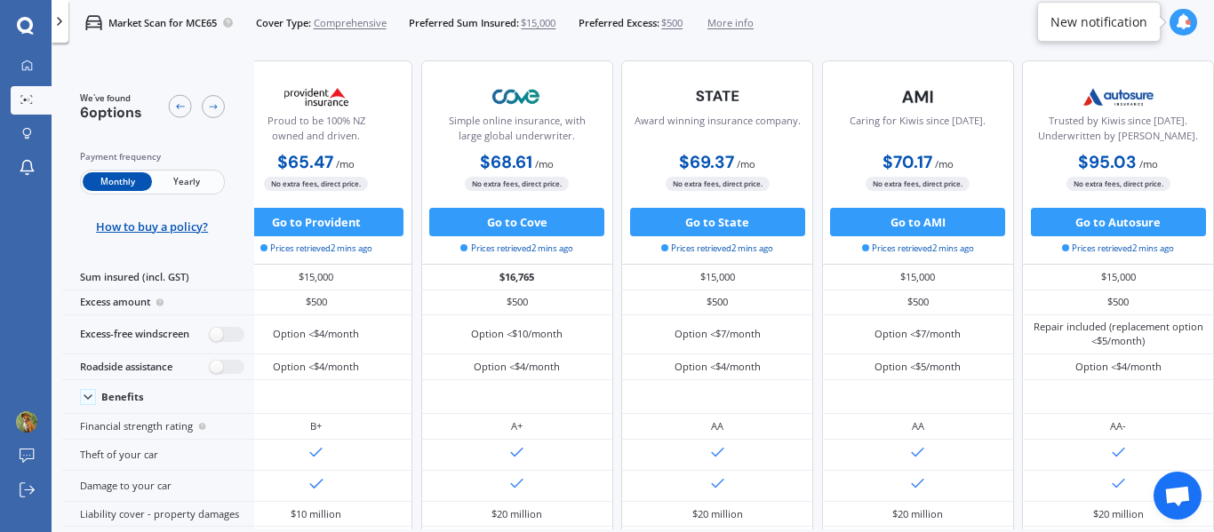
scroll to position [0, 302]
